Goal: Information Seeking & Learning: Learn about a topic

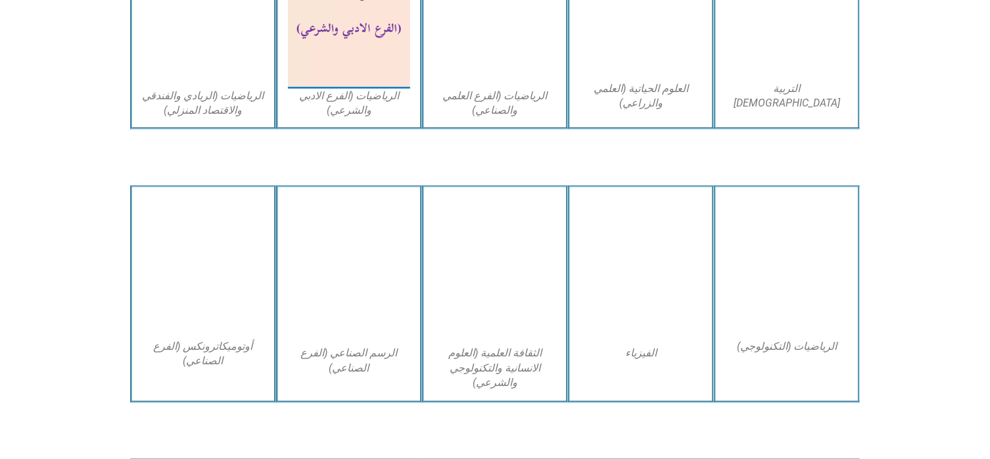
scroll to position [973, 0]
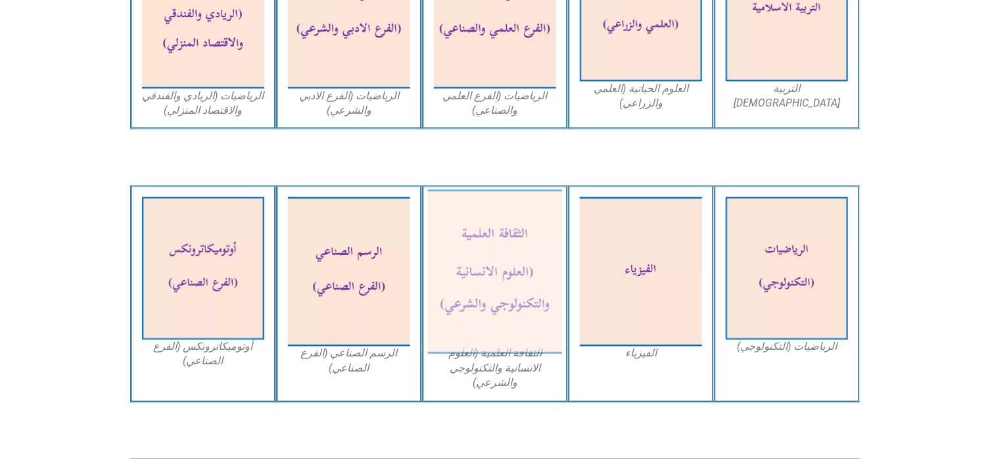
click at [493, 304] on img at bounding box center [495, 272] width 135 height 164
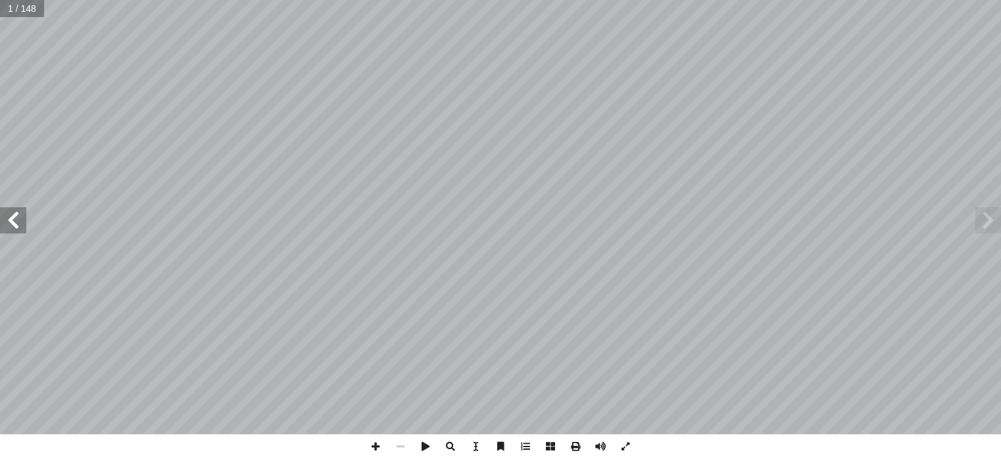
click at [11, 231] on span at bounding box center [13, 220] width 26 height 26
click at [5, 231] on span at bounding box center [13, 220] width 26 height 26
click at [12, 221] on span at bounding box center [13, 220] width 26 height 26
click at [976, 214] on span at bounding box center [987, 220] width 26 height 26
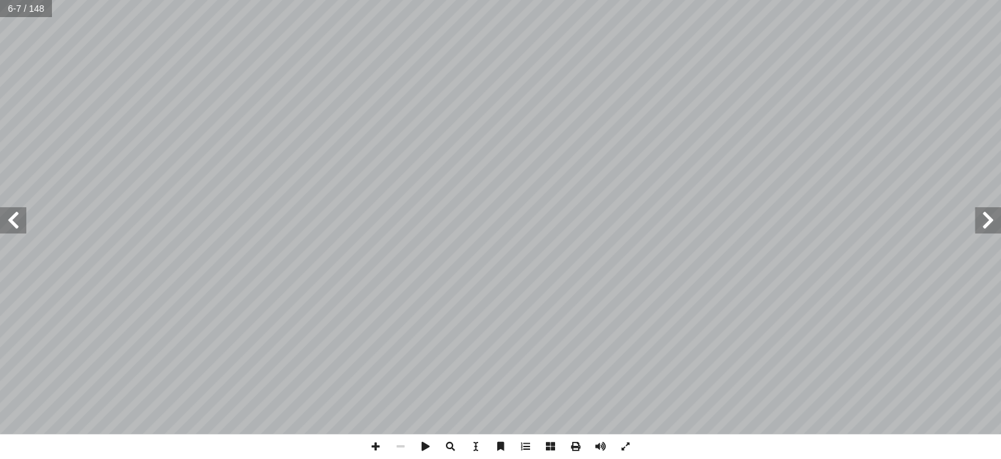
click at [14, 225] on span at bounding box center [13, 220] width 26 height 26
click at [0, 120] on html "الصفحة الرئيسية الصف الأول الصف الثاني الصف الثالث الصف الرابع الصف الخامس الصف…" at bounding box center [500, 60] width 1001 height 120
click at [5, 231] on span at bounding box center [13, 220] width 26 height 26
click at [9, 226] on span at bounding box center [13, 220] width 26 height 26
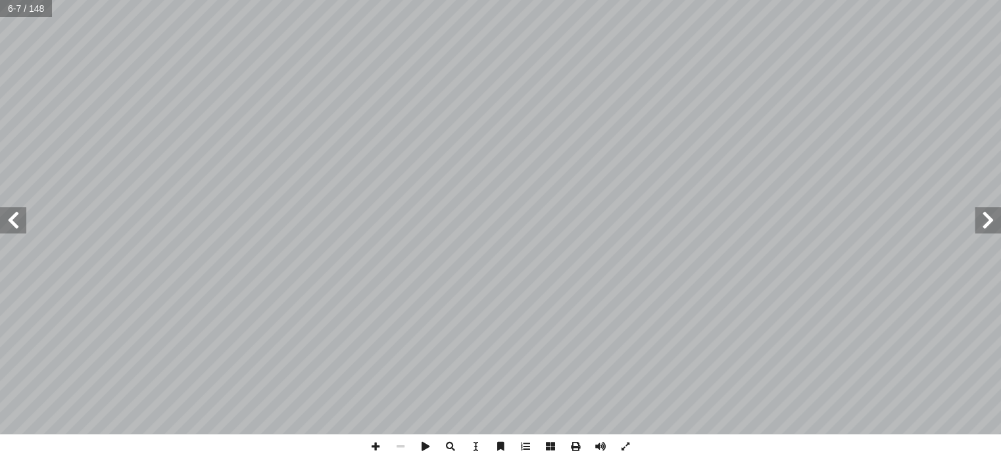
click at [9, 226] on span at bounding box center [13, 220] width 26 height 26
click at [12, 219] on span at bounding box center [13, 220] width 26 height 26
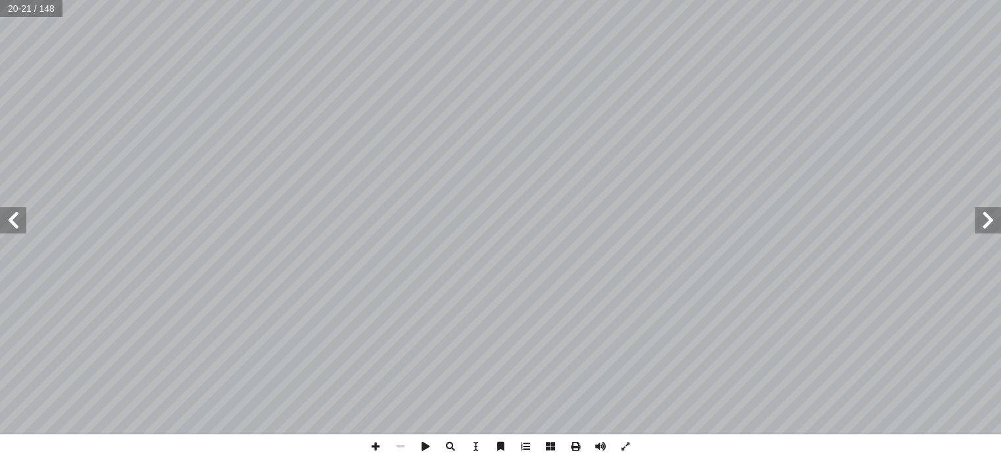
click at [12, 219] on span at bounding box center [13, 220] width 26 height 26
click at [13, 222] on span at bounding box center [13, 220] width 26 height 26
click at [19, 226] on span at bounding box center [13, 220] width 26 height 26
click at [987, 222] on span at bounding box center [987, 220] width 26 height 26
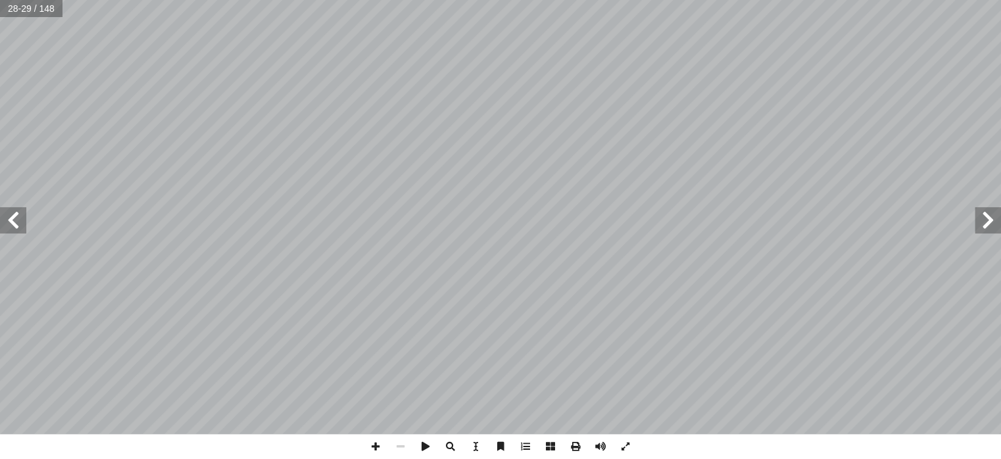
click at [987, 222] on span at bounding box center [987, 220] width 26 height 26
click at [24, 219] on span at bounding box center [13, 220] width 26 height 26
click at [989, 216] on span at bounding box center [987, 220] width 26 height 26
click at [996, 215] on span at bounding box center [987, 220] width 26 height 26
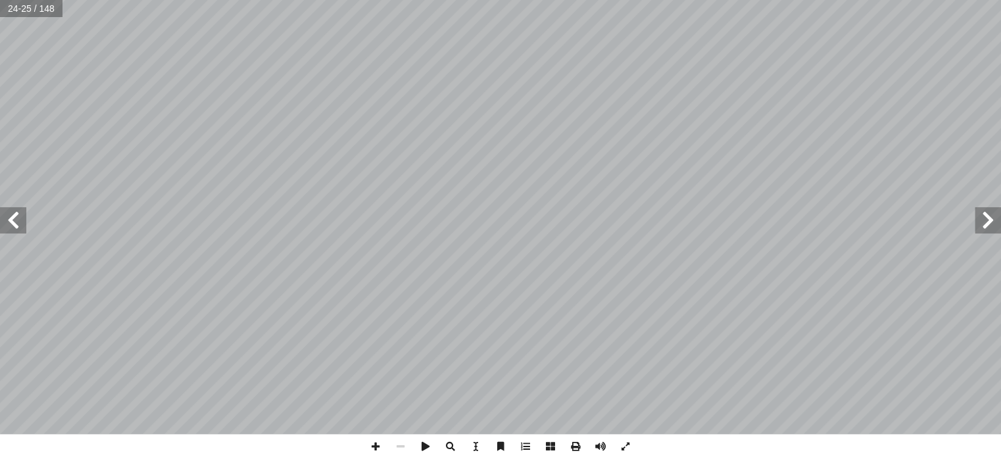
click at [996, 214] on span at bounding box center [987, 220] width 26 height 26
click at [993, 212] on span at bounding box center [987, 220] width 26 height 26
click at [994, 214] on span at bounding box center [987, 220] width 26 height 26
click at [984, 231] on span at bounding box center [987, 220] width 26 height 26
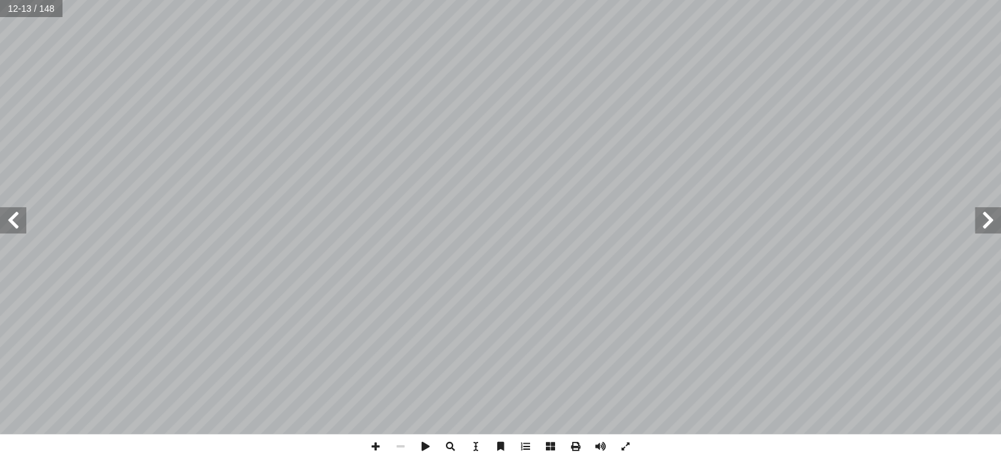
click at [984, 231] on span at bounding box center [987, 220] width 26 height 26
click at [995, 219] on span at bounding box center [987, 220] width 26 height 26
click at [8, 223] on span at bounding box center [13, 220] width 26 height 26
click at [980, 231] on span at bounding box center [987, 220] width 26 height 26
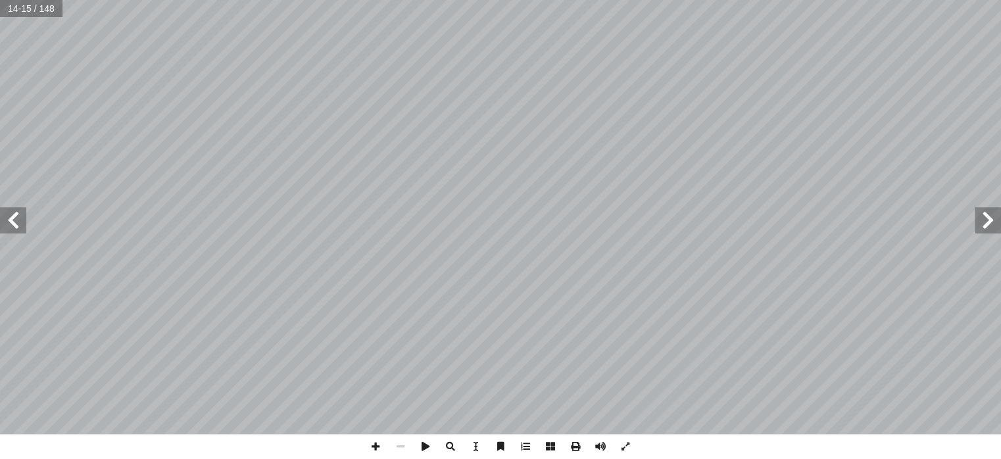
click at [980, 231] on span at bounding box center [987, 220] width 26 height 26
